Goal: Information Seeking & Learning: Learn about a topic

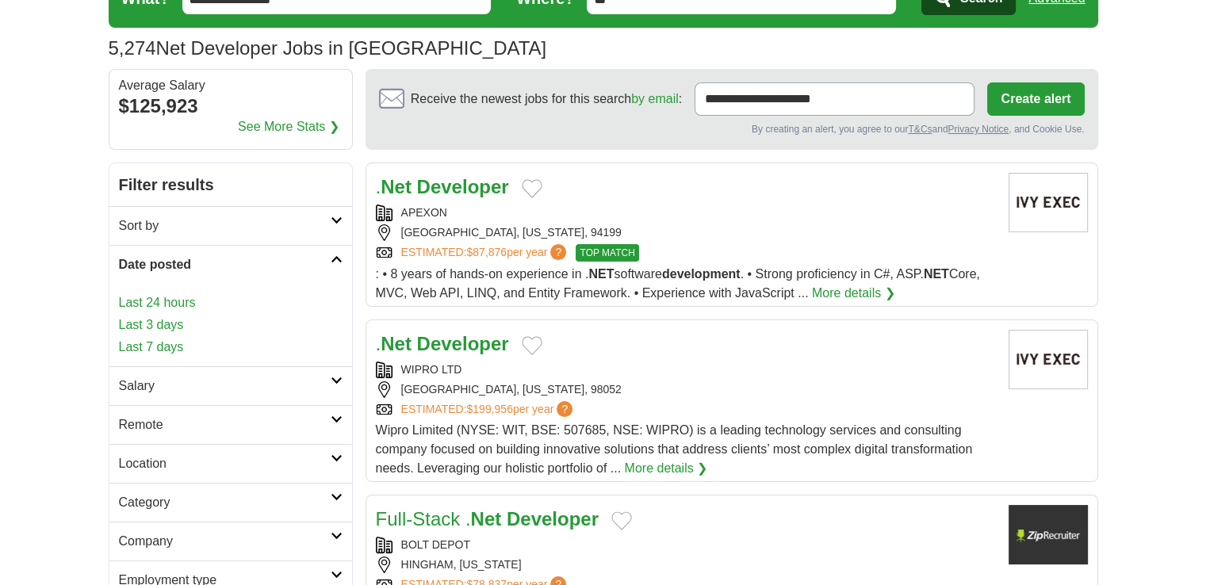
click at [180, 305] on link "Last 24 hours" at bounding box center [231, 302] width 224 height 19
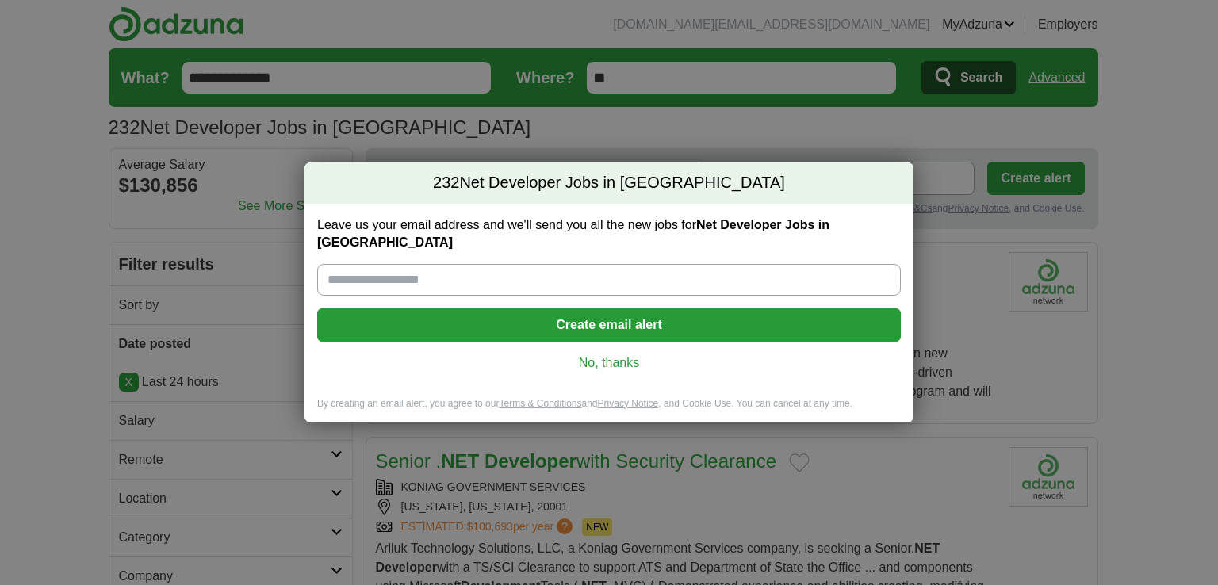
click at [599, 354] on link "No, thanks" at bounding box center [609, 362] width 558 height 17
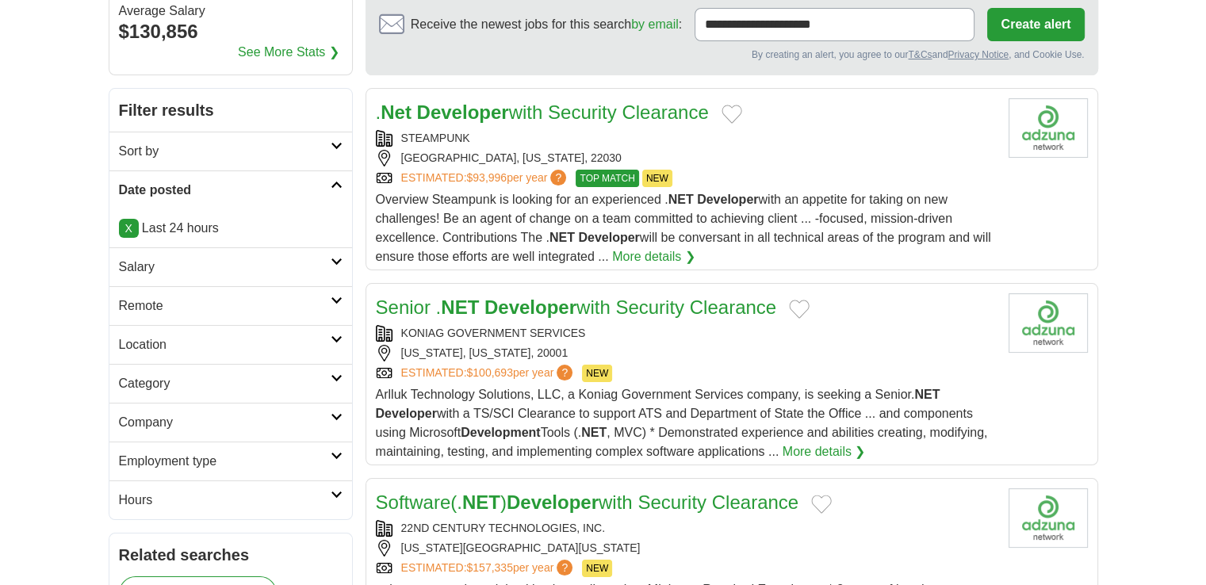
scroll to position [159, 0]
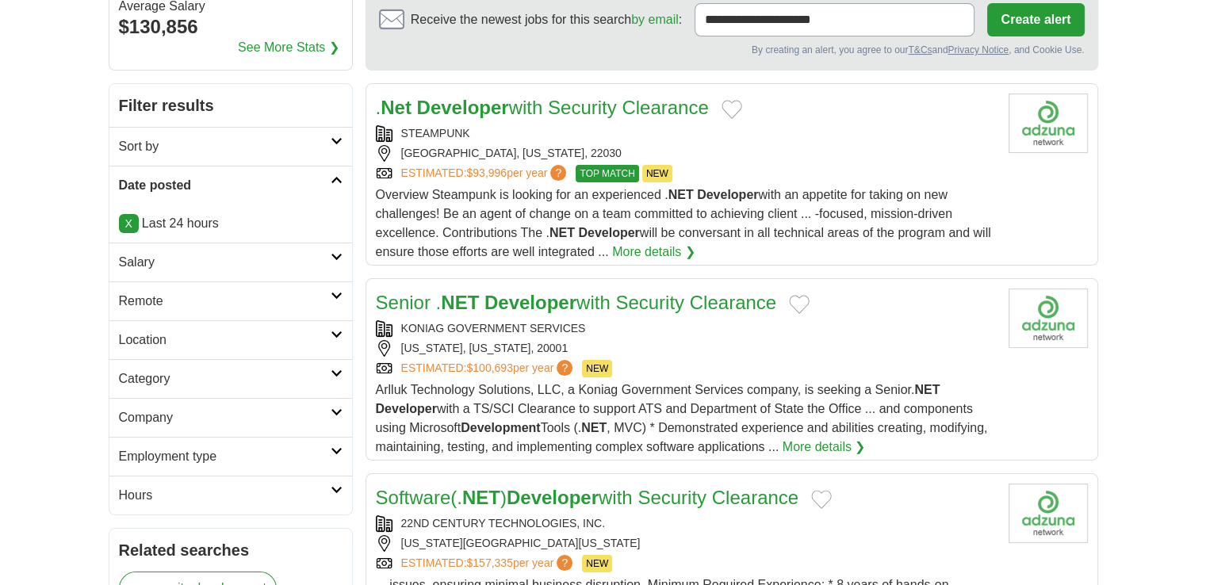
click at [327, 295] on h2 "Remote" at bounding box center [225, 301] width 212 height 19
click at [175, 339] on link "Remote jobs" at bounding box center [154, 338] width 71 height 13
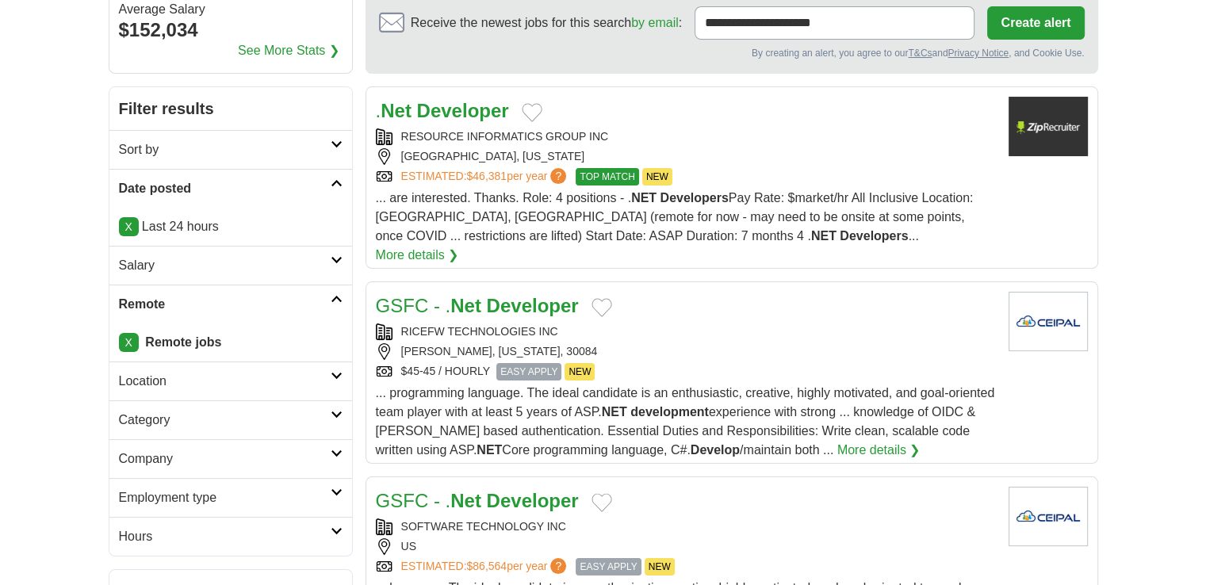
scroll to position [159, 0]
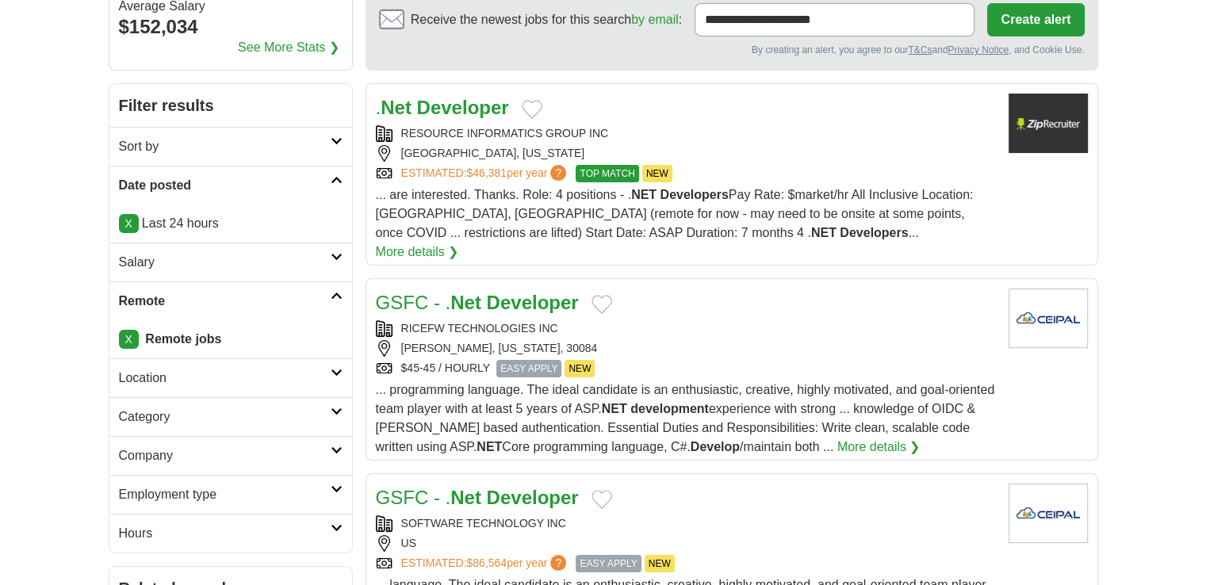
click at [333, 253] on icon at bounding box center [337, 257] width 12 height 8
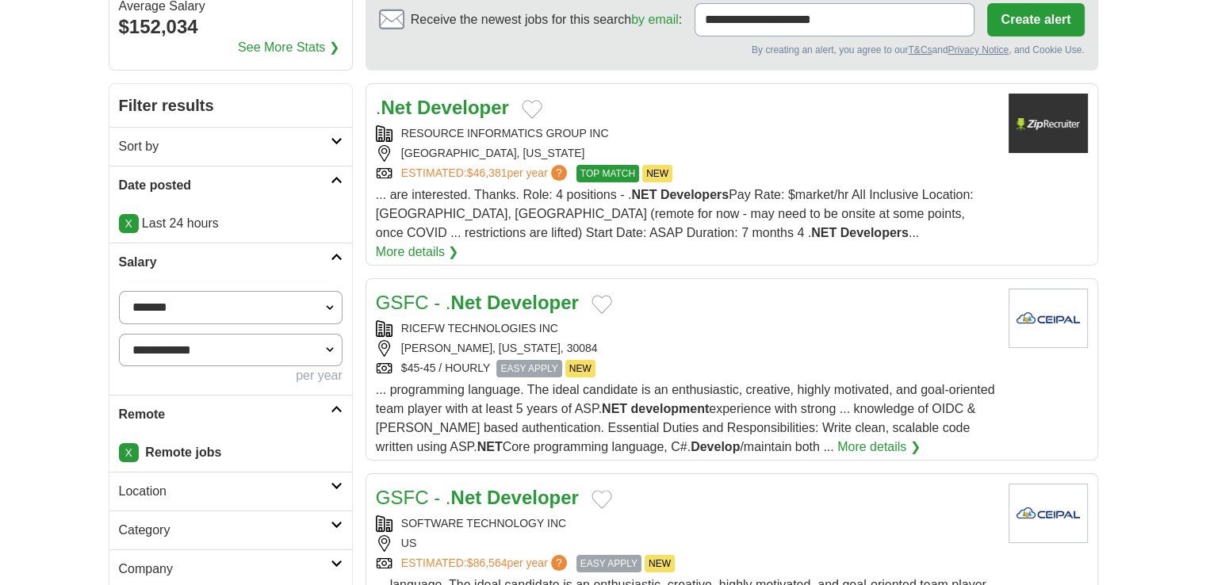
click at [330, 306] on select "**********" at bounding box center [231, 307] width 224 height 33
select select "******"
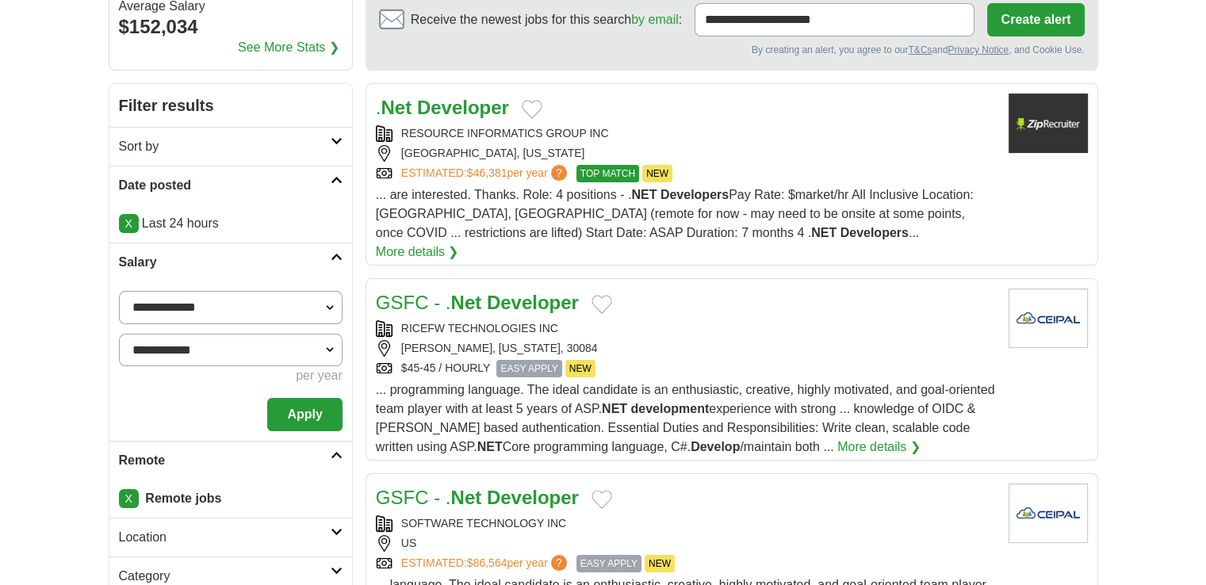
click at [301, 406] on button "Apply" at bounding box center [304, 414] width 75 height 33
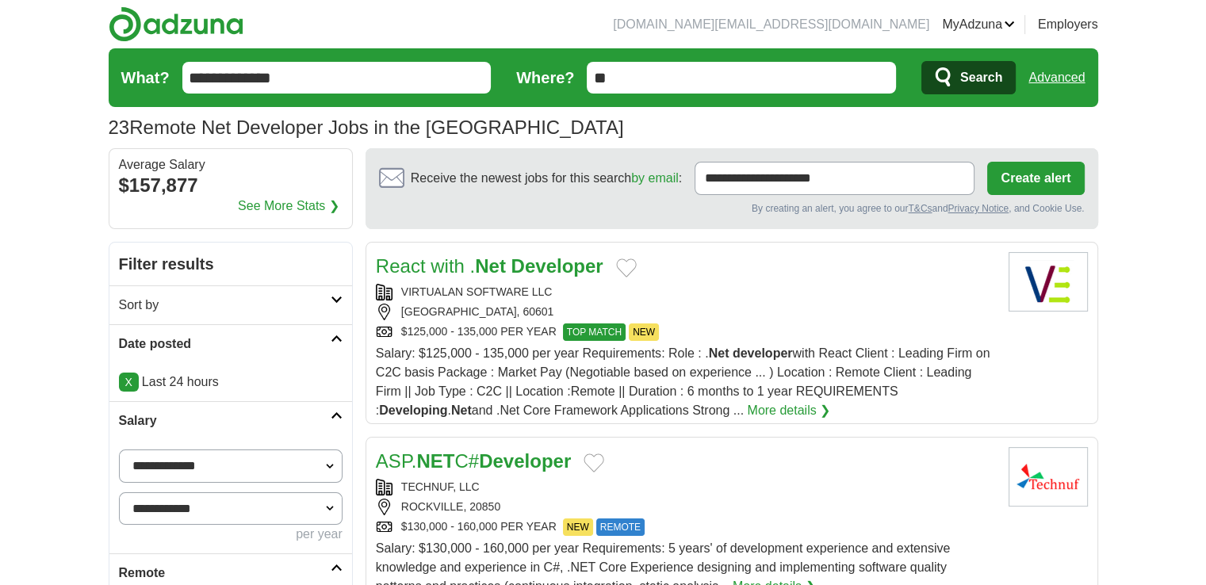
click at [632, 266] on button "Add to favorite jobs" at bounding box center [626, 267] width 21 height 19
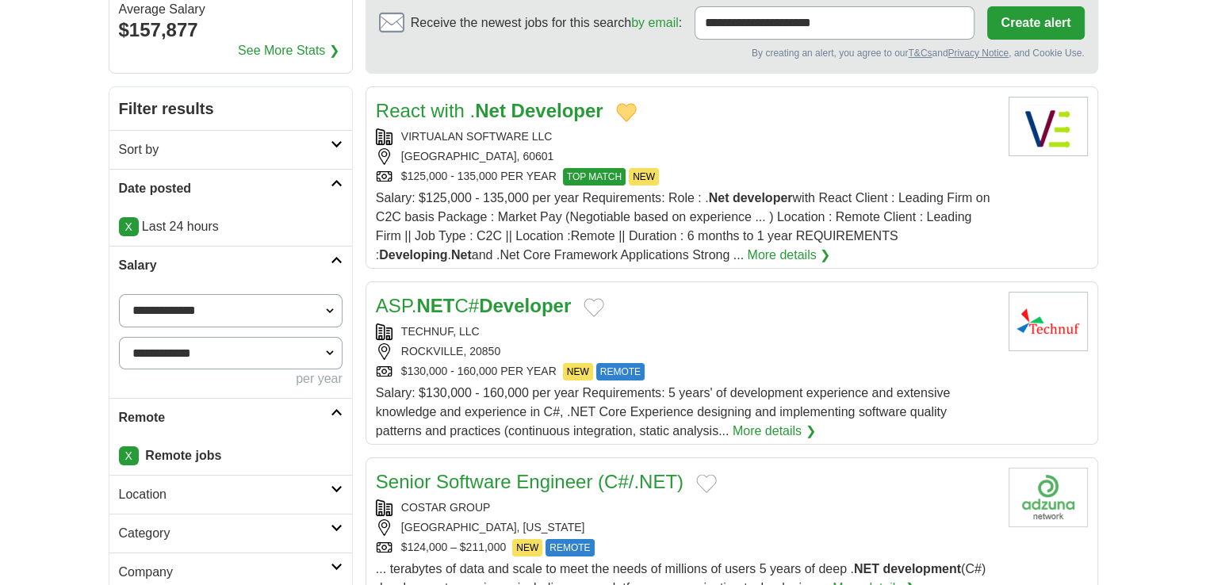
scroll to position [159, 0]
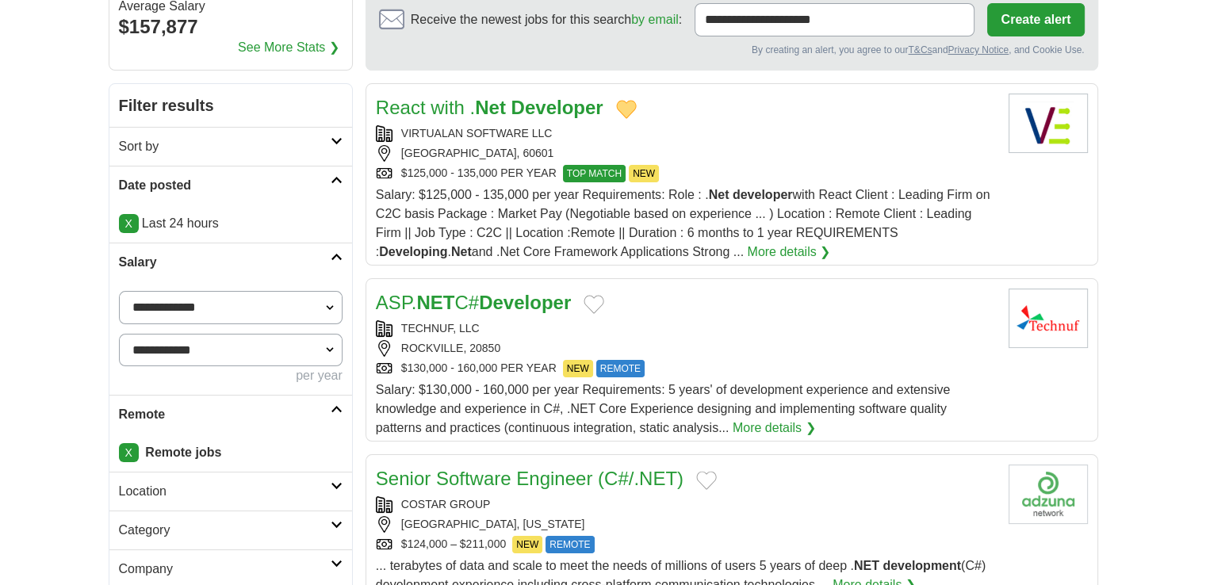
click at [597, 300] on button "Add to favorite jobs" at bounding box center [593, 304] width 21 height 19
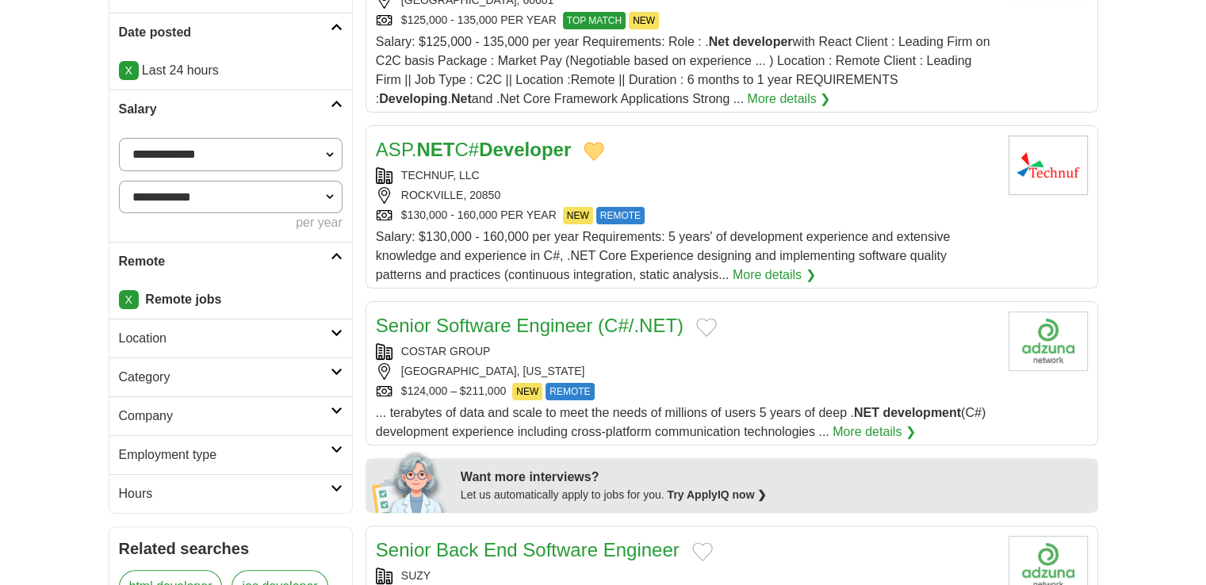
scroll to position [317, 0]
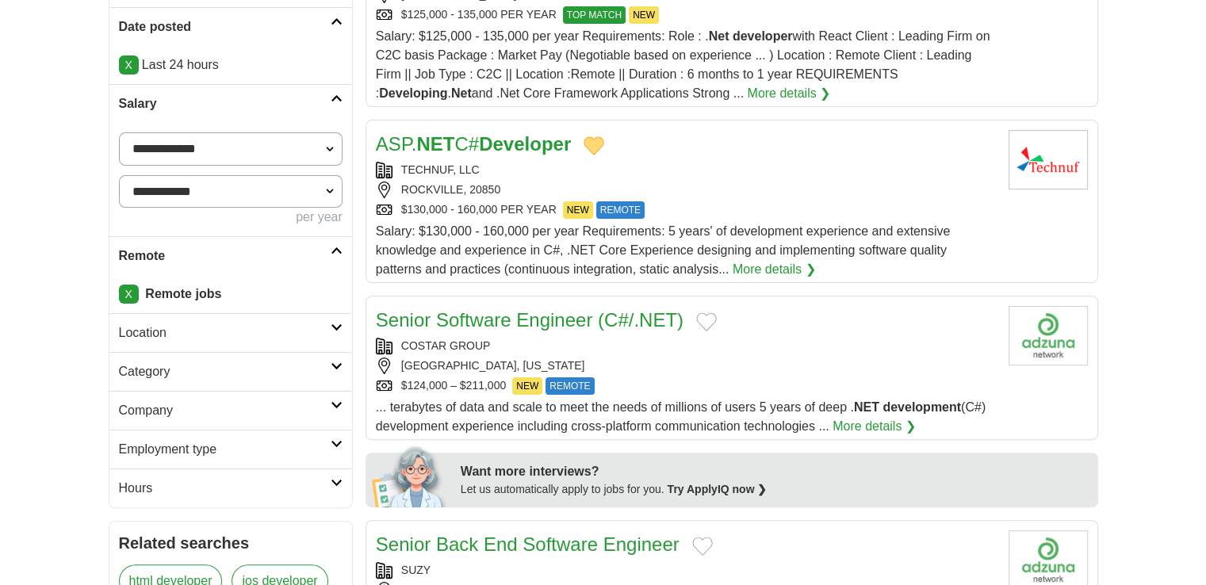
click at [694, 321] on div "Senior Software Engineer (C#/.NET)" at bounding box center [686, 320] width 620 height 29
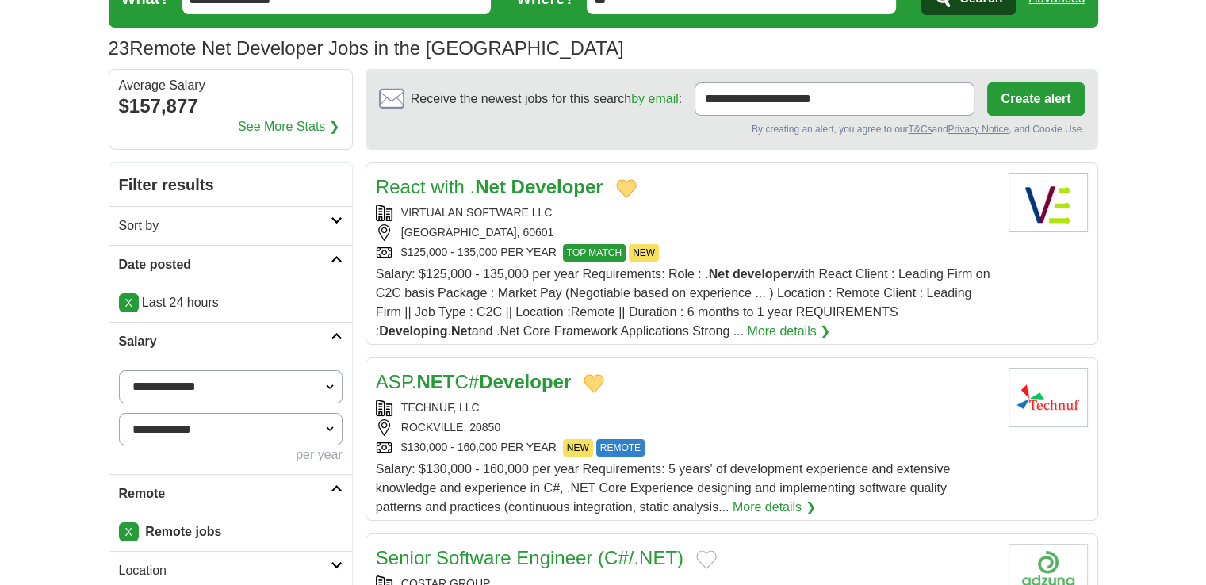
scroll to position [0, 0]
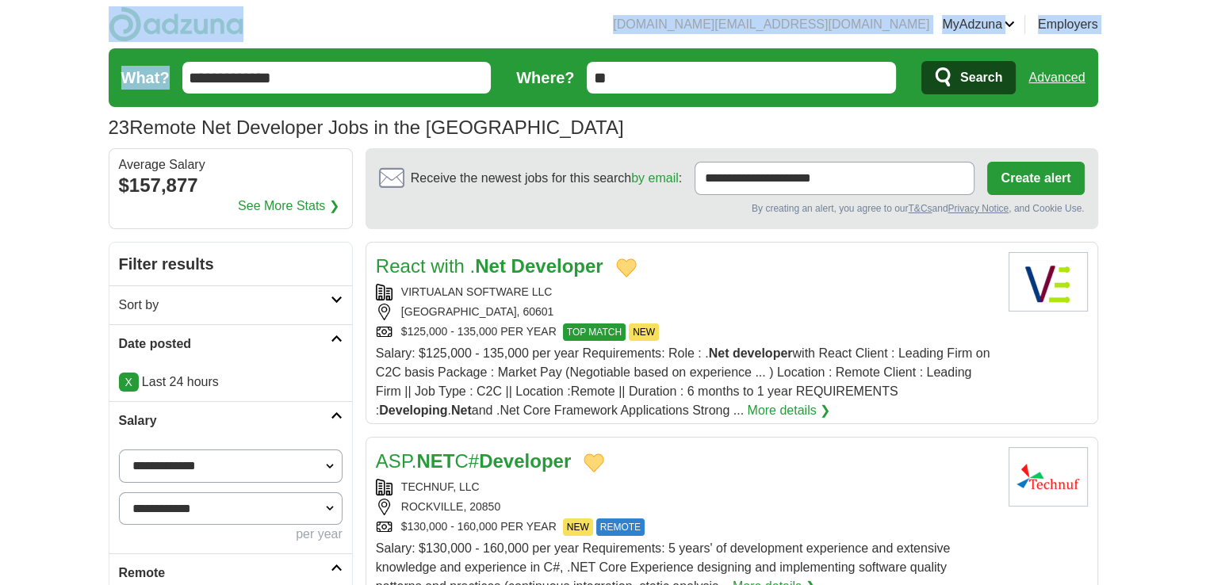
drag, startPoint x: 270, startPoint y: 28, endPoint x: 133, endPoint y: 28, distance: 136.3
click at [133, 28] on header "jayallen.net@gmail.com MyAdzuna Alerts Favorites Resumes ApplyIQ Preferences Po…" at bounding box center [603, 74] width 989 height 148
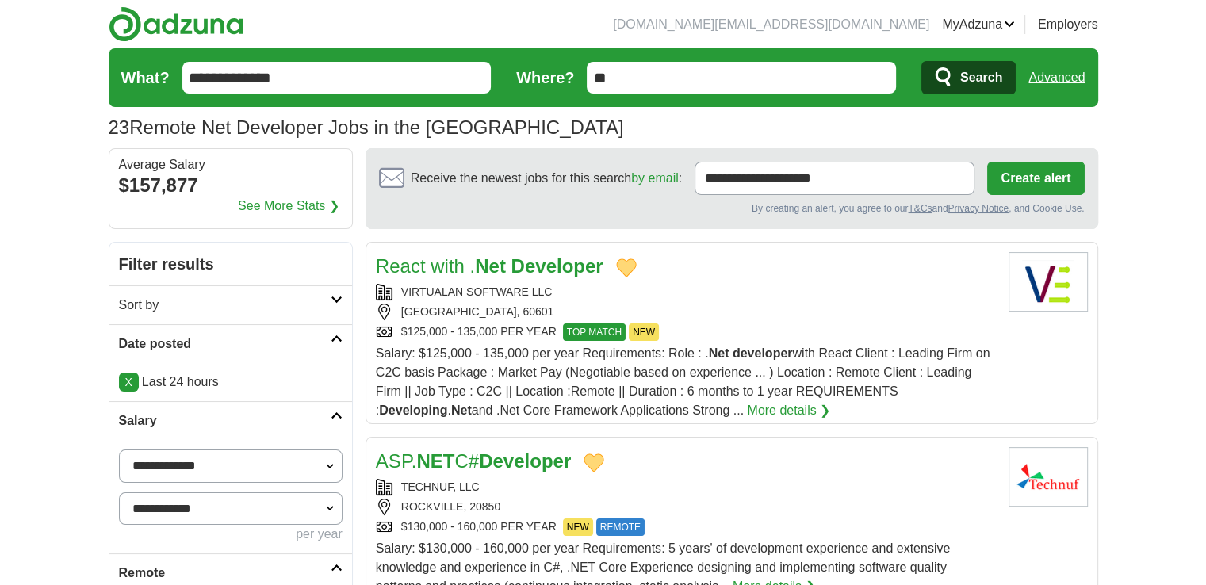
click at [312, 26] on header "jayallen.net@gmail.com MyAdzuna Alerts Favorites Resumes ApplyIQ Preferences Po…" at bounding box center [603, 74] width 989 height 148
drag, startPoint x: 254, startPoint y: 28, endPoint x: 132, endPoint y: 21, distance: 121.5
click at [132, 21] on header "jayallen.net@gmail.com MyAdzuna Alerts Favorites Resumes ApplyIQ Preferences Po…" at bounding box center [603, 74] width 989 height 148
copy link
click at [824, 137] on div "23 Remote Net Developer Jobs in the US Average Salary: $157,877" at bounding box center [603, 127] width 989 height 29
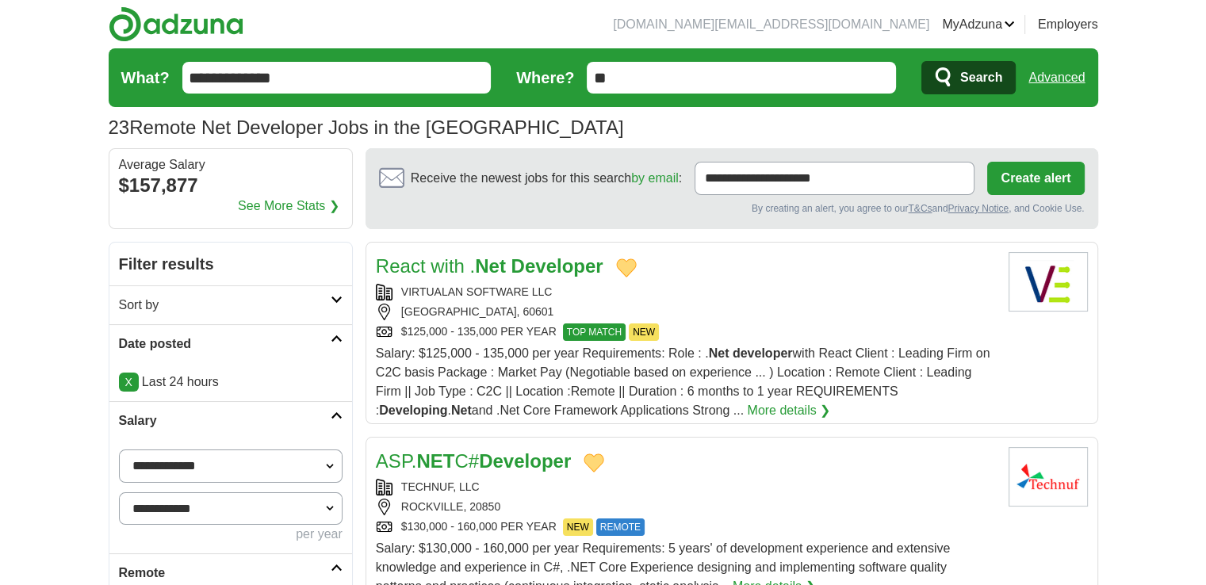
click at [327, 77] on input "**********" at bounding box center [336, 78] width 309 height 32
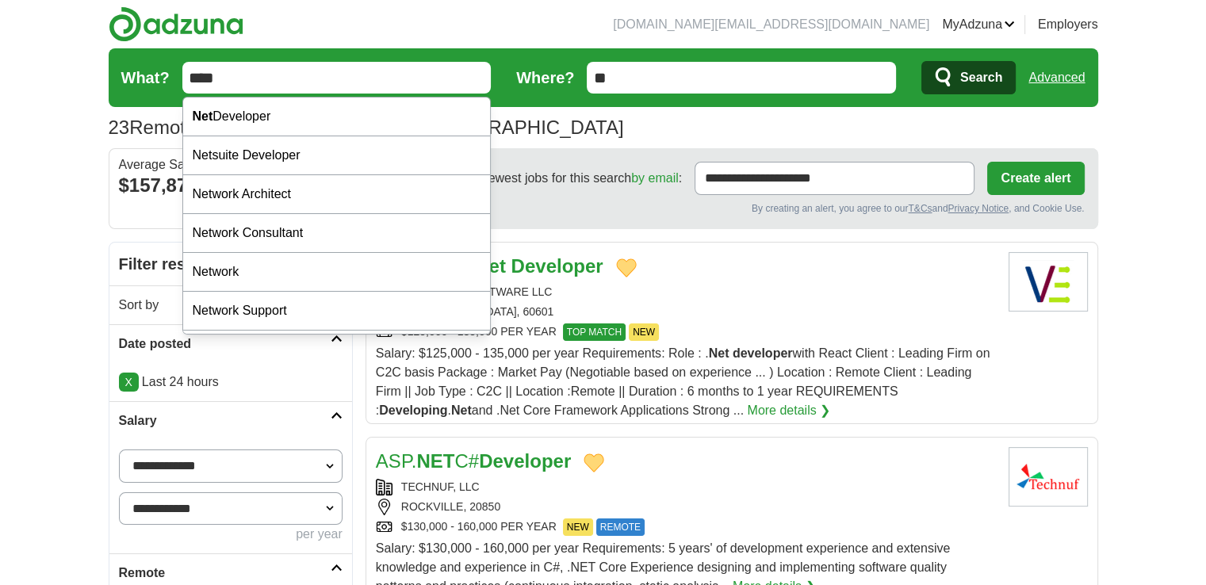
click at [189, 75] on input "***" at bounding box center [336, 78] width 309 height 32
type input "****"
click at [921, 61] on button "Search" at bounding box center [968, 77] width 94 height 33
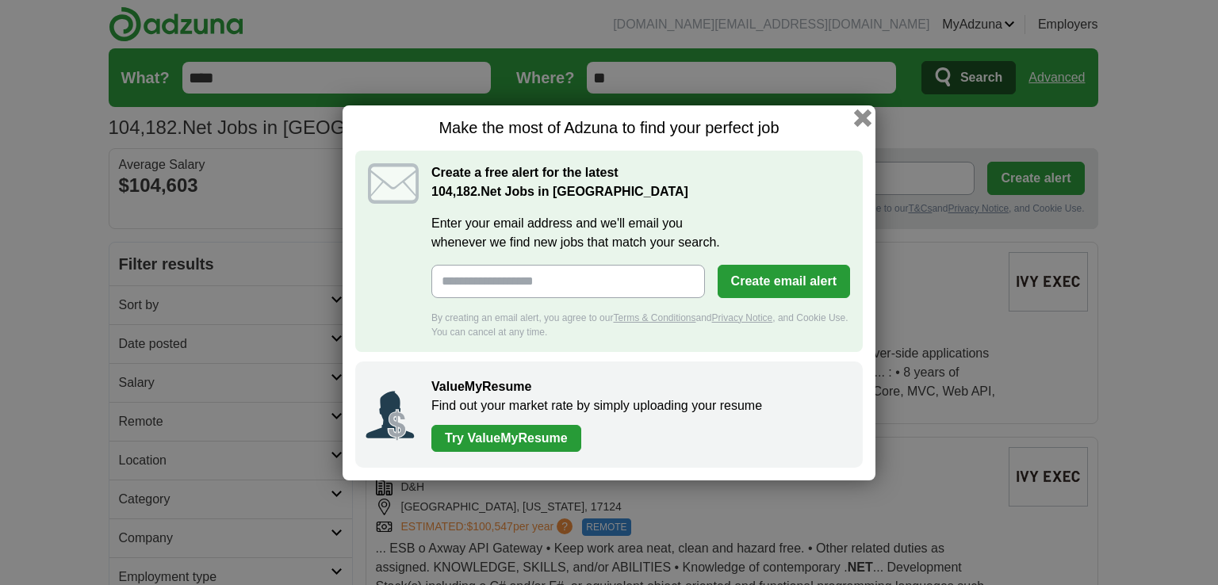
click at [859, 118] on button "button" at bounding box center [862, 117] width 17 height 17
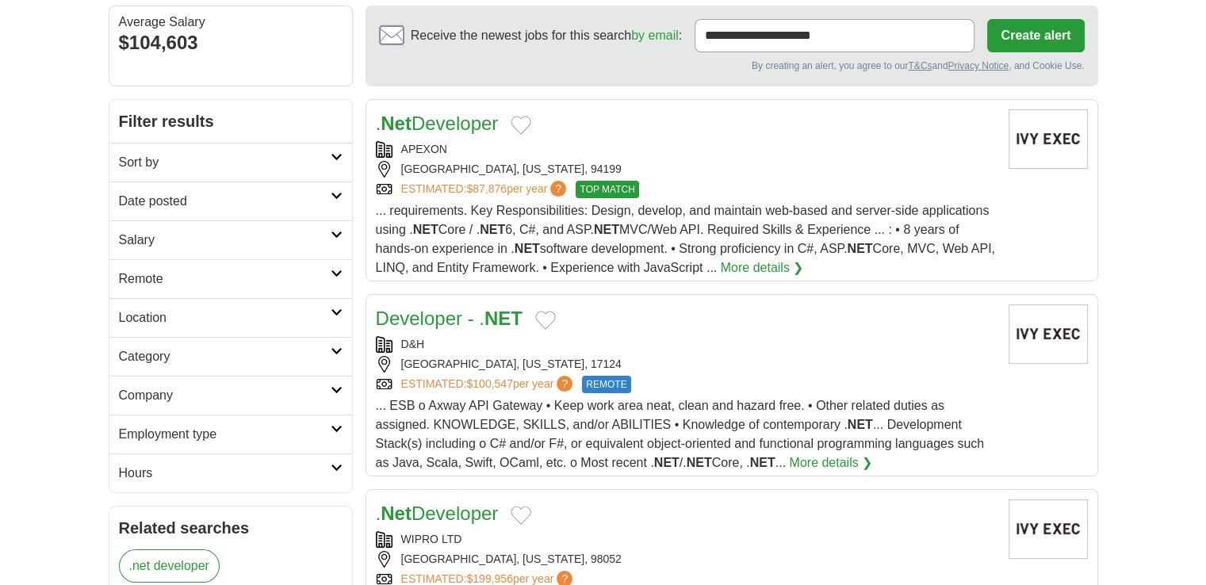
scroll to position [159, 0]
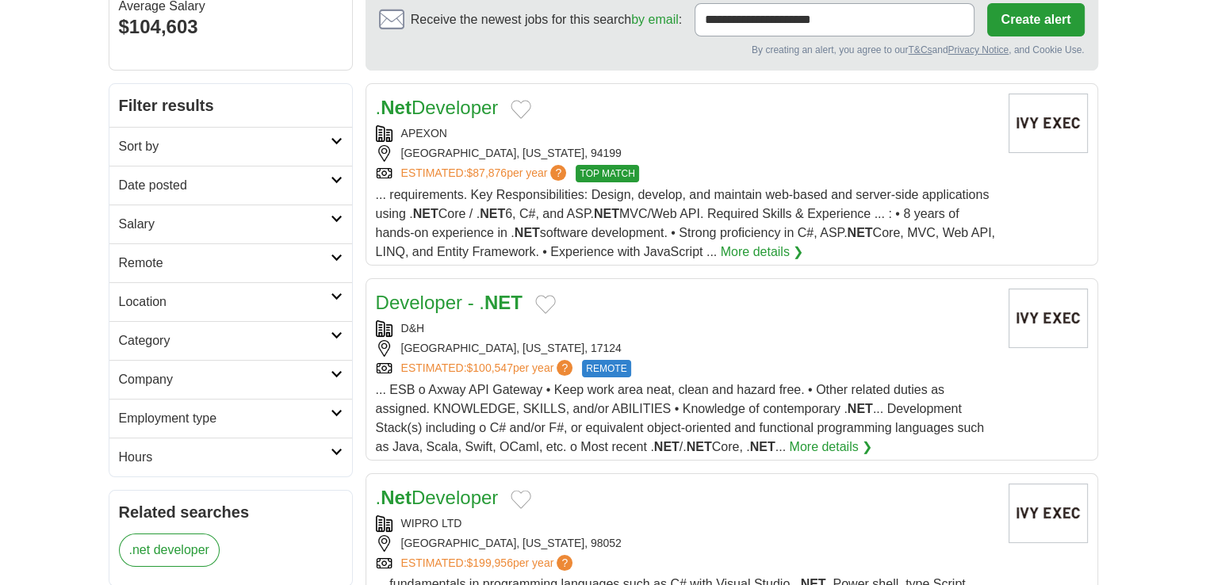
click at [438, 296] on link "Developer - . NET" at bounding box center [449, 302] width 147 height 21
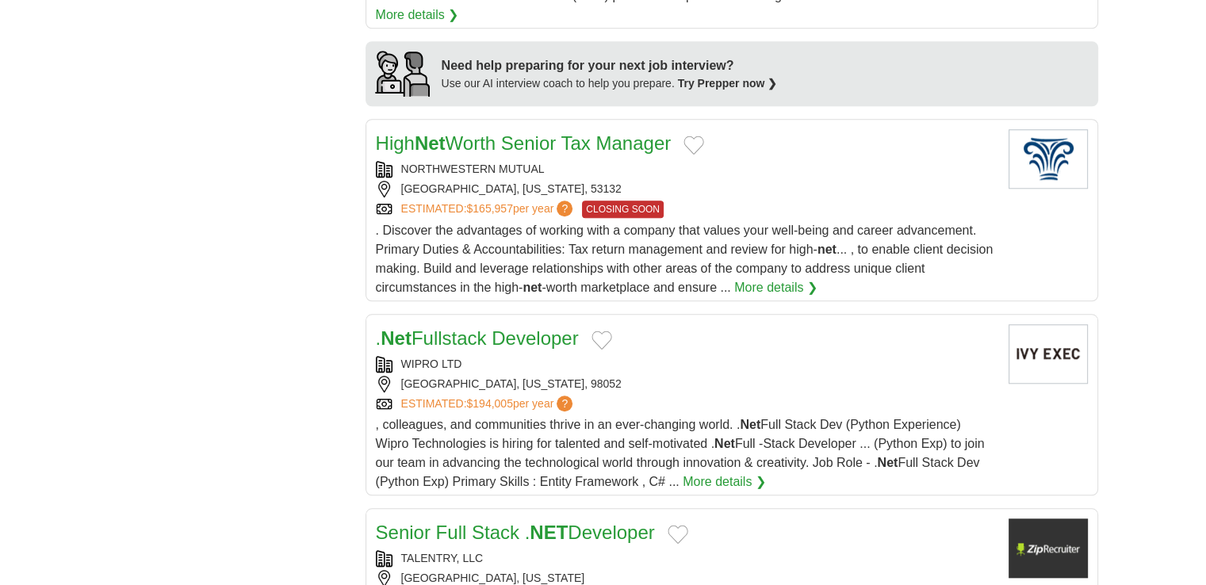
scroll to position [1427, 0]
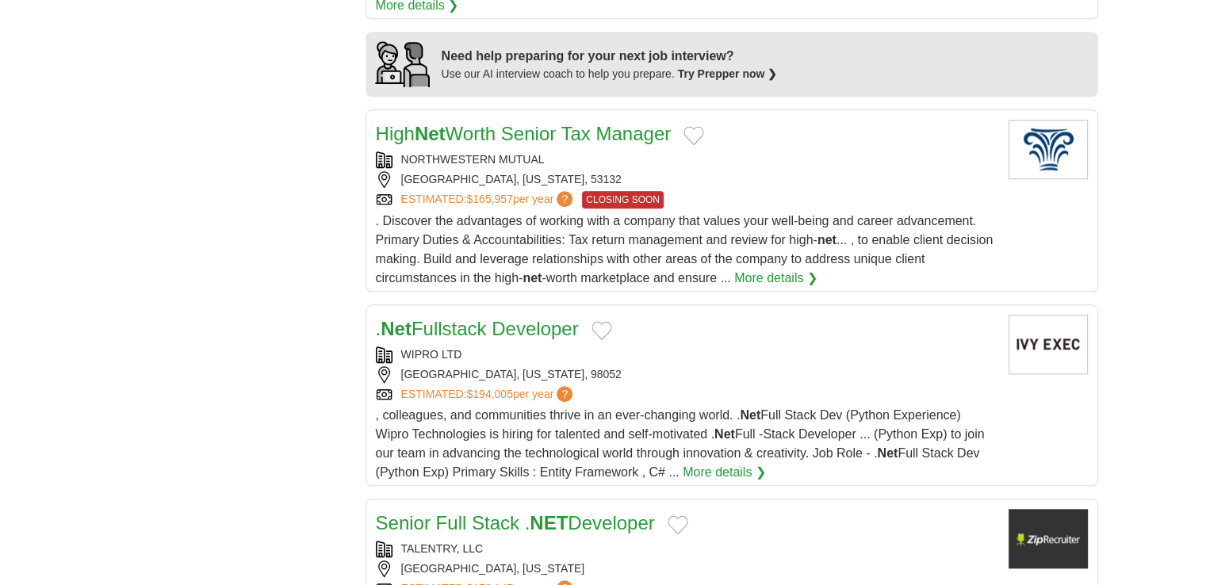
click at [337, 174] on div "**********" at bounding box center [603, 206] width 989 height 2782
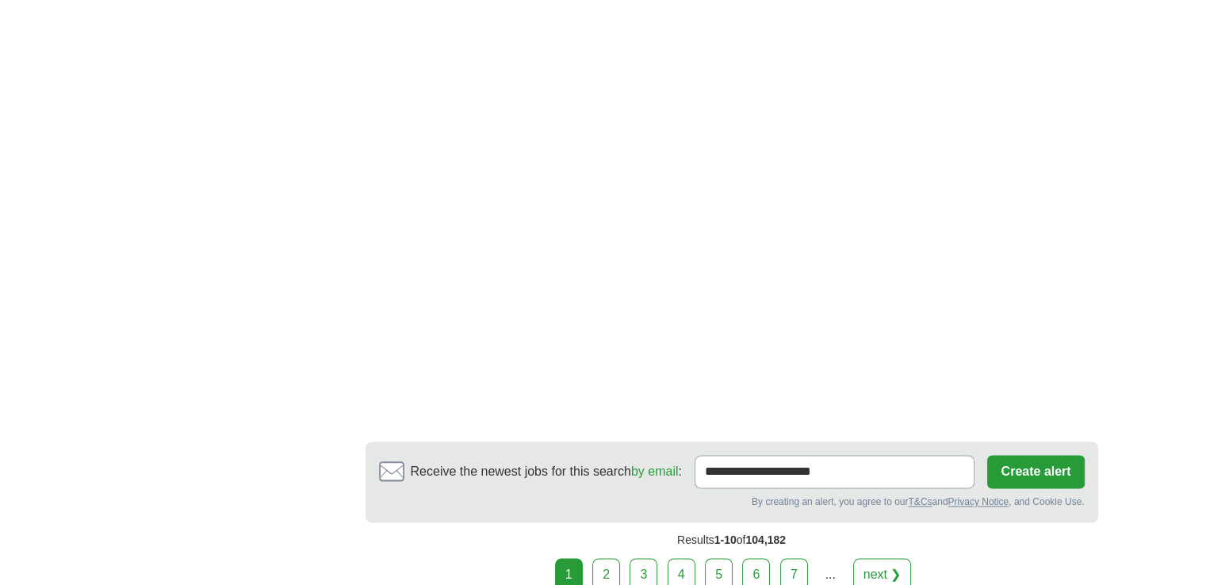
scroll to position [2457, 0]
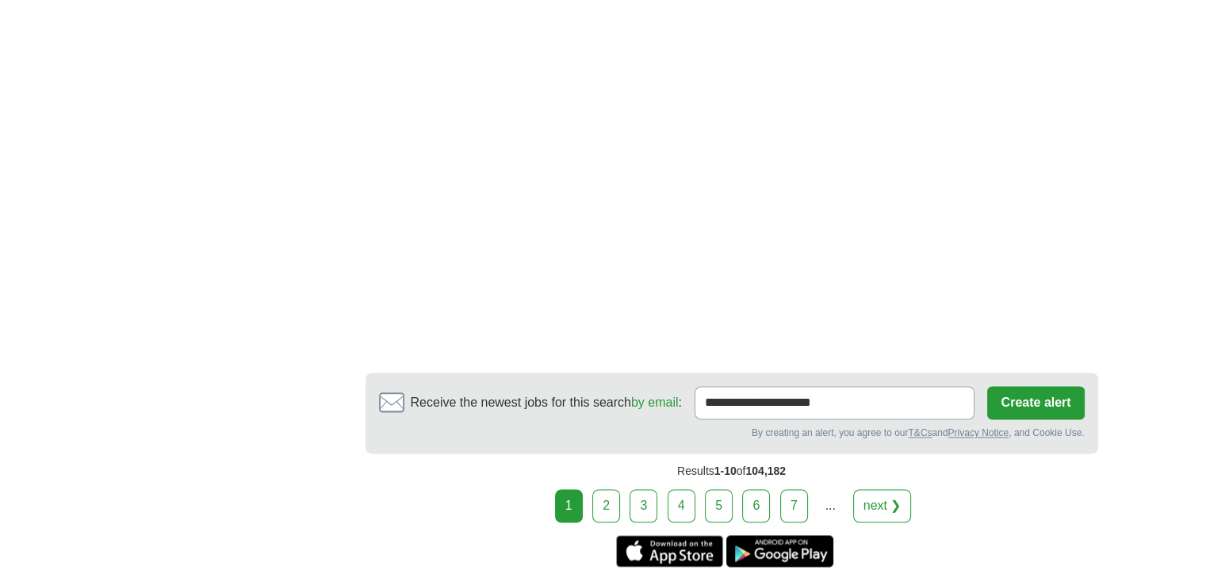
click at [609, 489] on link "2" at bounding box center [606, 505] width 28 height 33
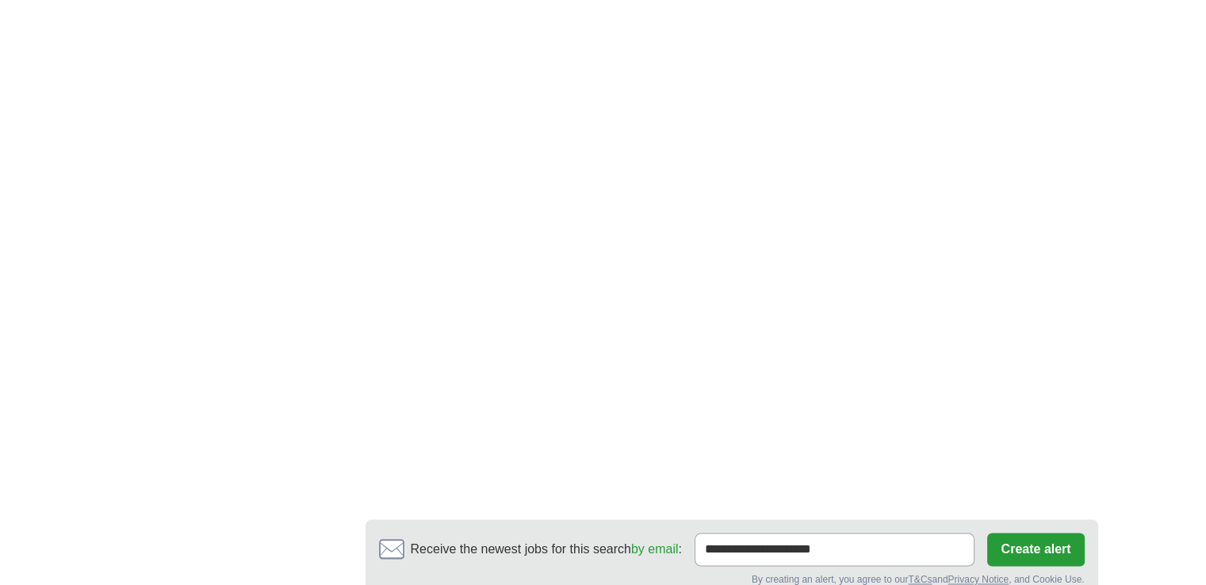
scroll to position [2378, 0]
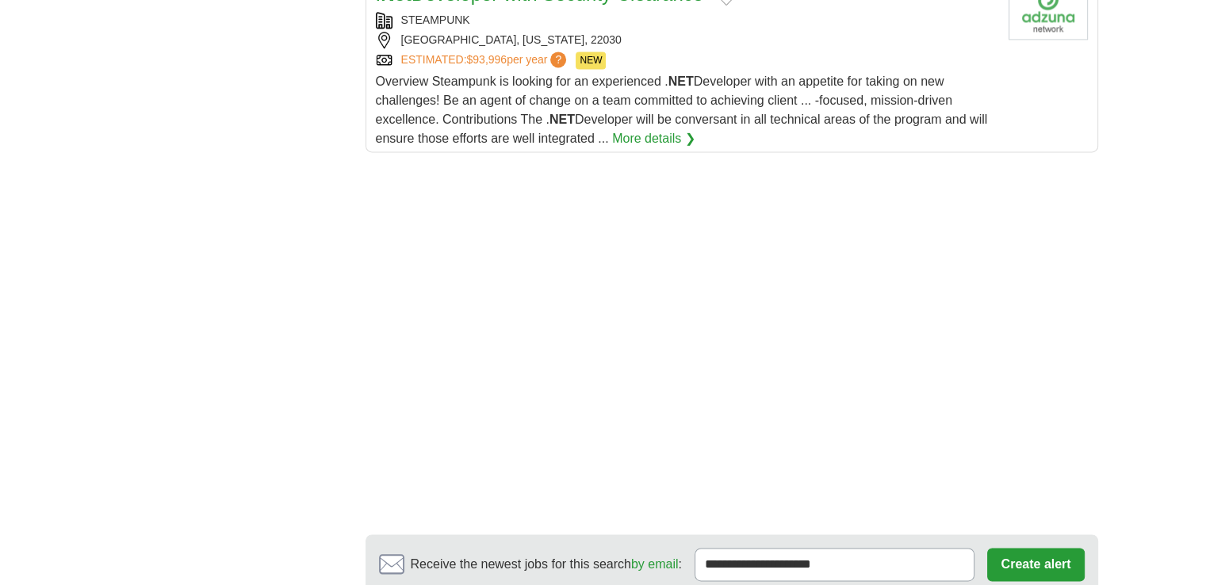
scroll to position [2537, 0]
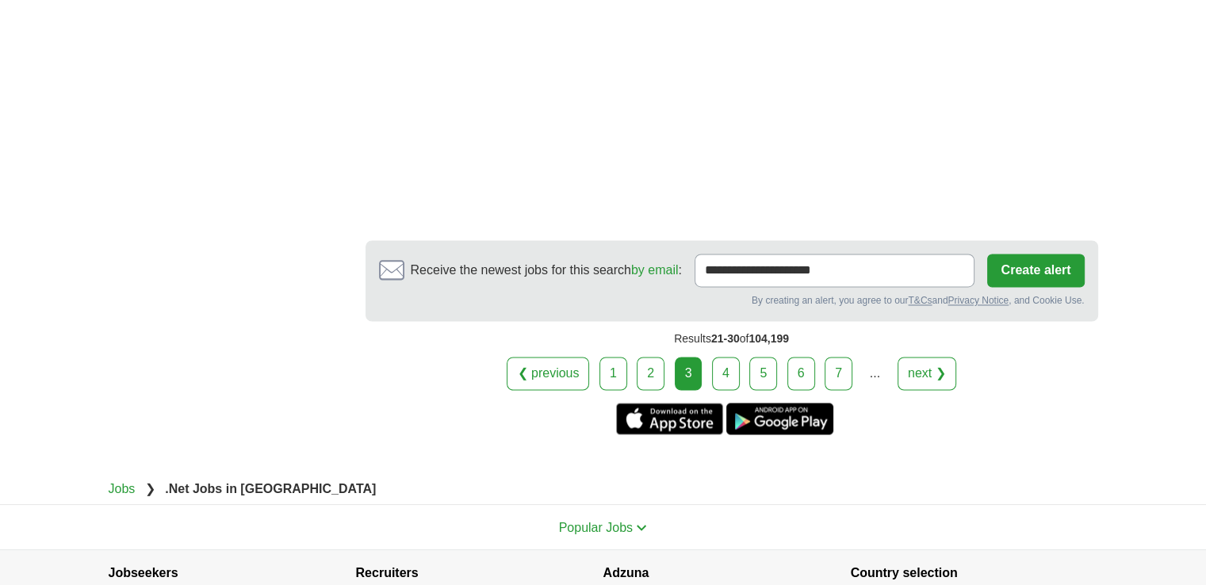
click at [727, 357] on link "4" at bounding box center [726, 373] width 28 height 33
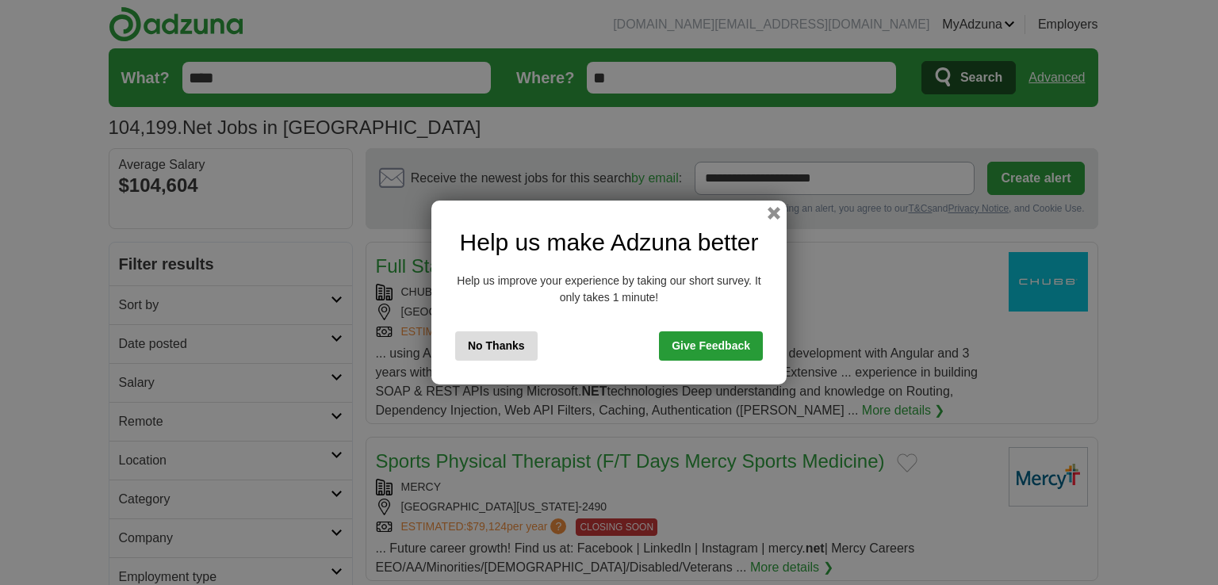
click at [767, 221] on div "Help us make Adzuna better Help us improve your experience by taking our short …" at bounding box center [608, 293] width 355 height 184
click at [770, 217] on button "button" at bounding box center [773, 213] width 17 height 17
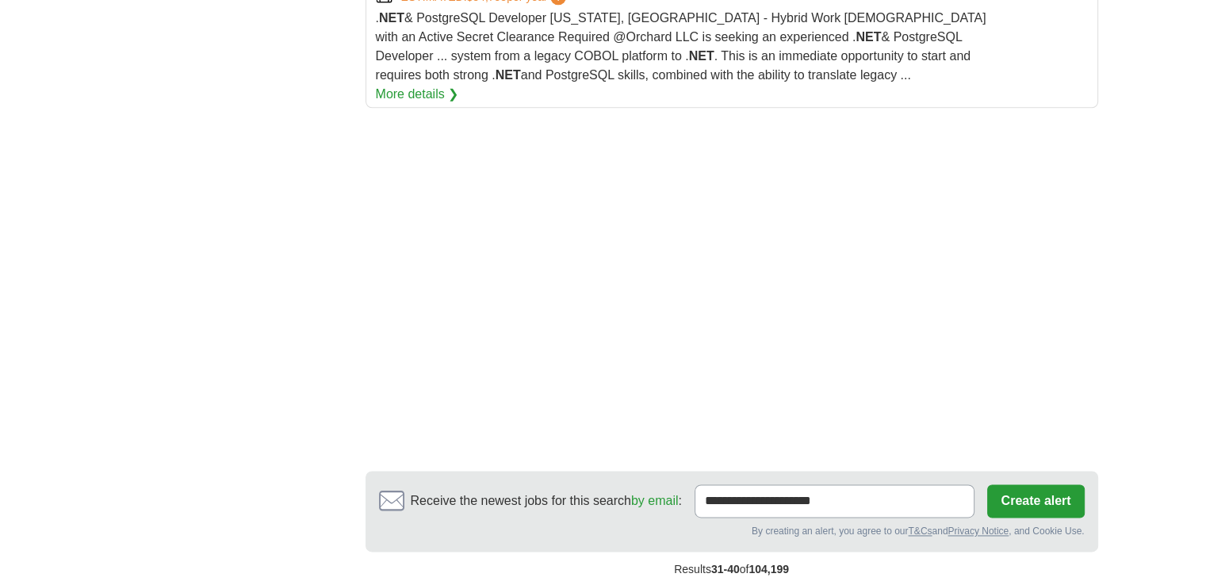
scroll to position [2140, 0]
